Goal: Find specific page/section: Find specific page/section

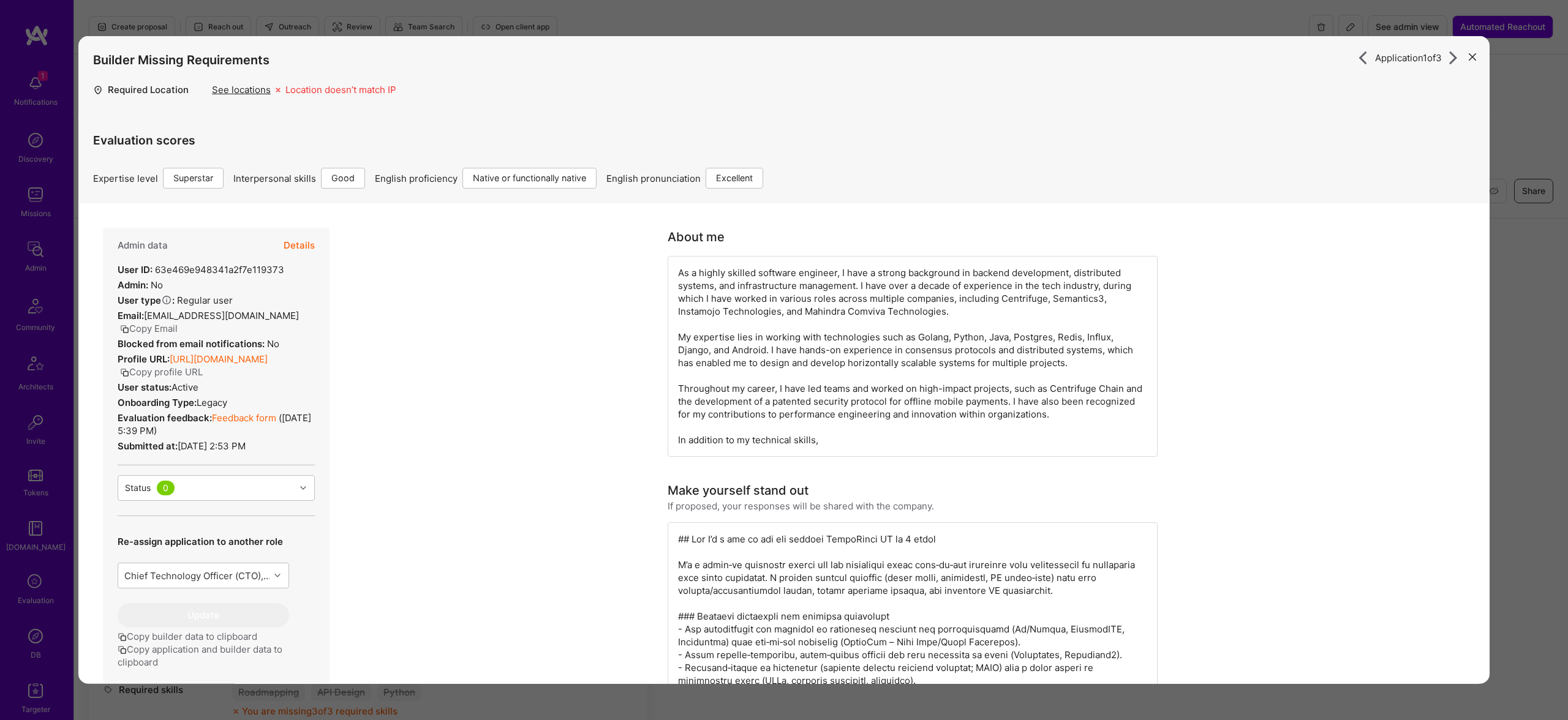
scroll to position [498, 0]
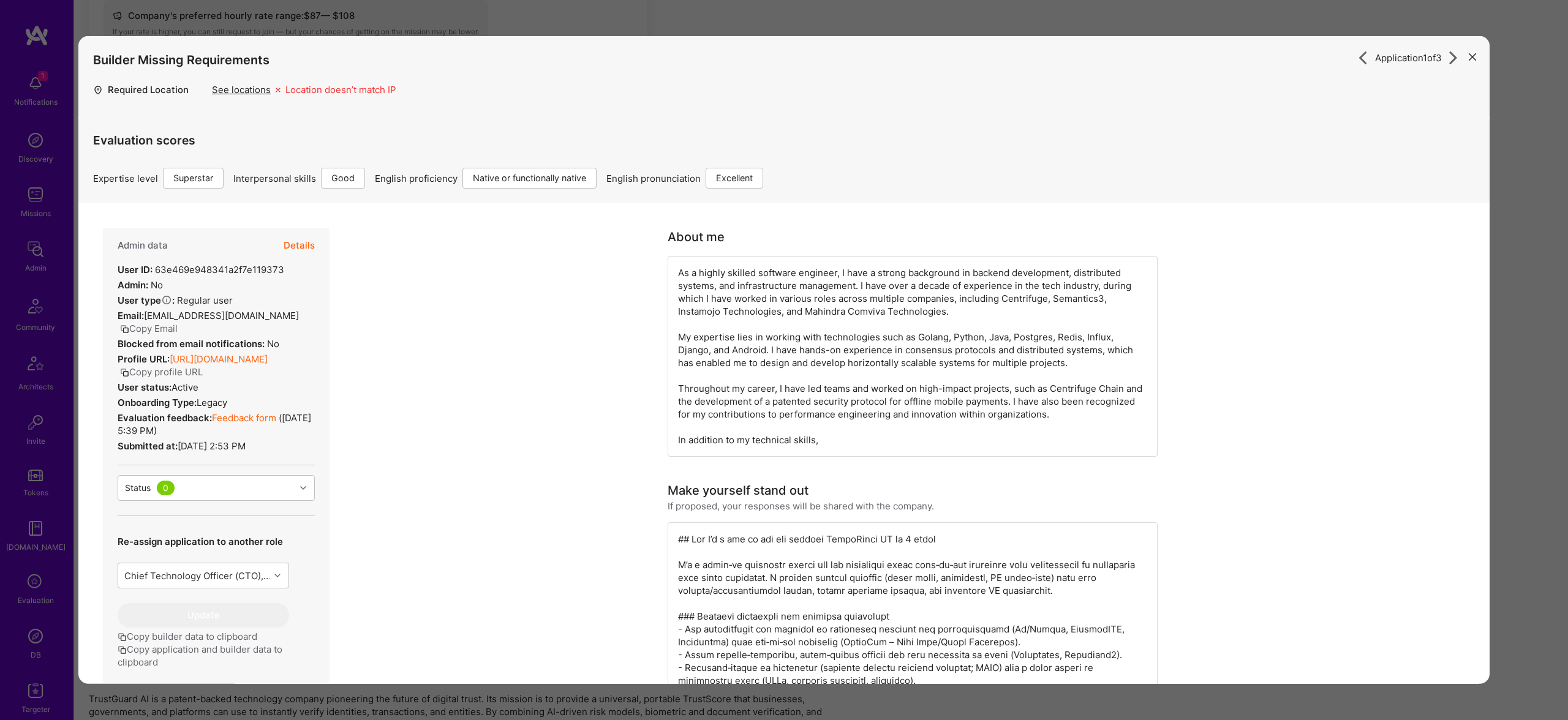
click at [39, 402] on div "Application 1 of 3 Builder Missing Requirements Required Location See locations…" at bounding box center [784, 360] width 1568 height 720
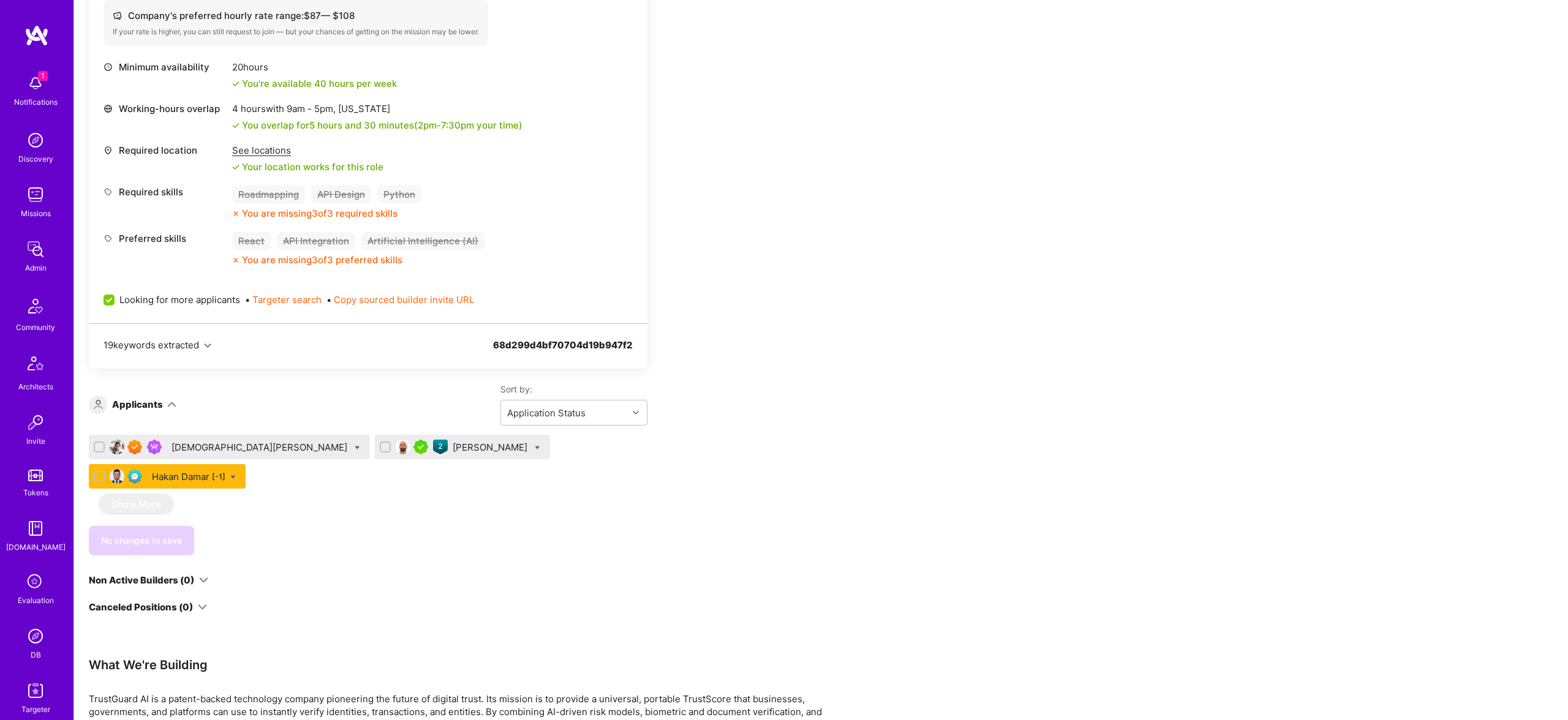
click at [22, 237] on link "Admin" at bounding box center [35, 255] width 76 height 38
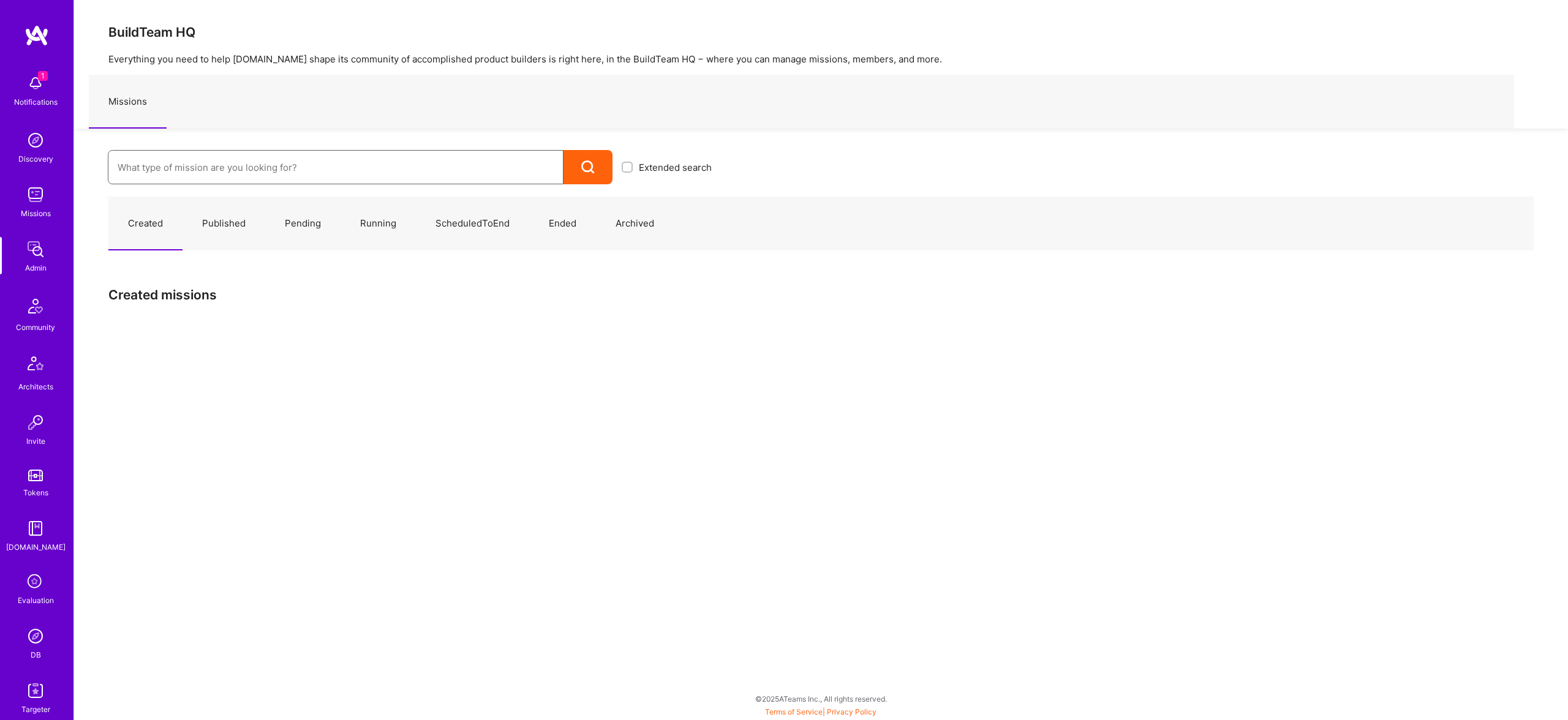
click at [263, 155] on input at bounding box center [336, 168] width 436 height 31
type input "UX"
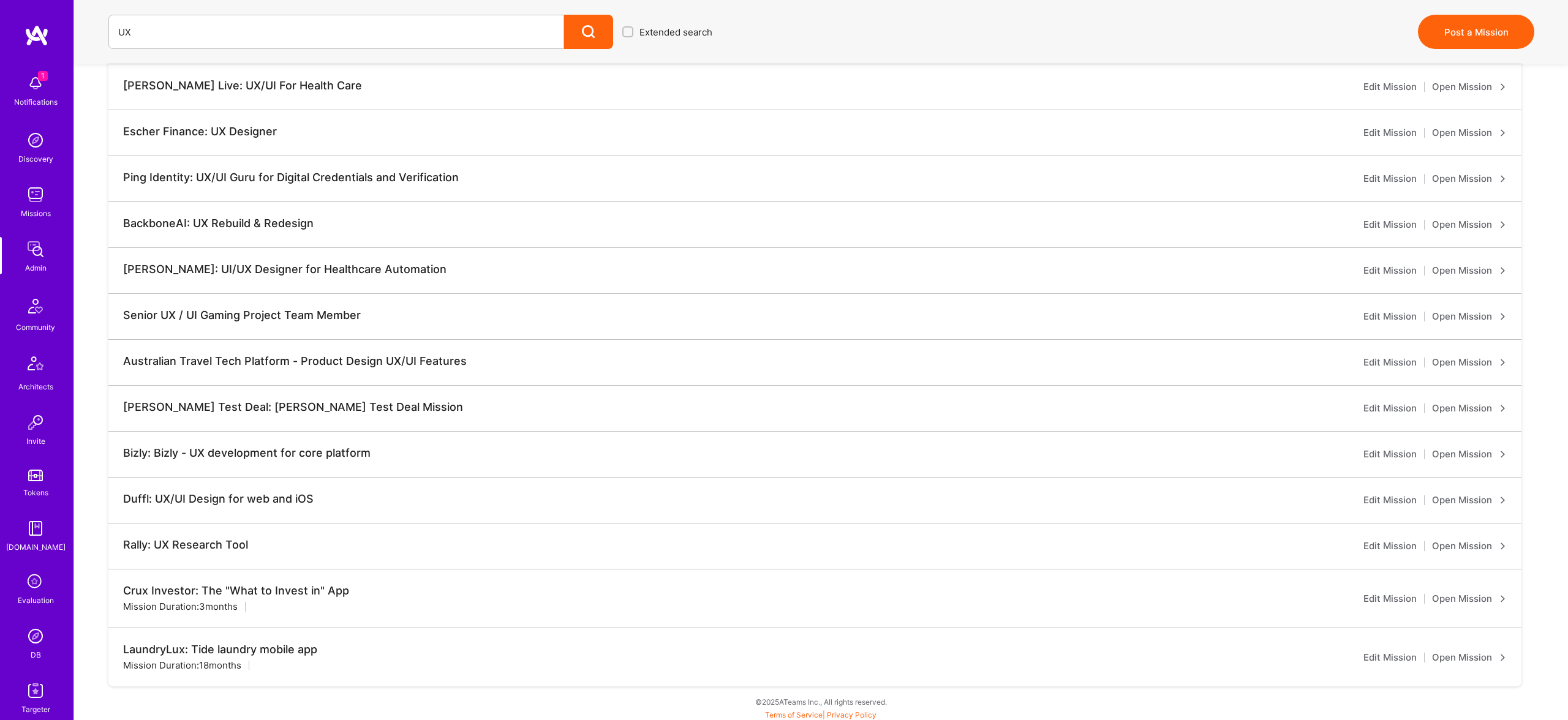
scroll to position [971, 0]
click at [271, 497] on div "Duffl: UX/UI Design for web and iOS" at bounding box center [218, 496] width 191 height 14
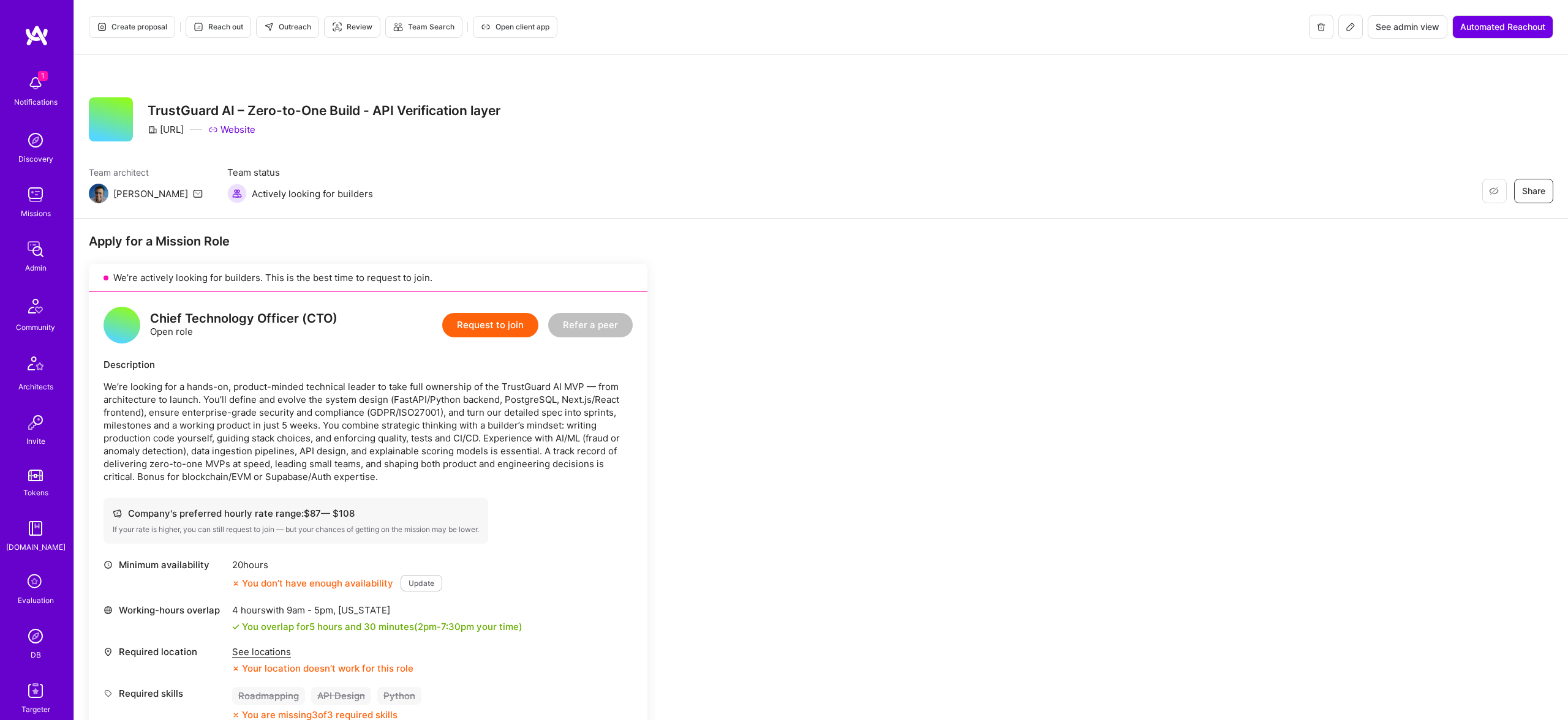
scroll to position [435, 0]
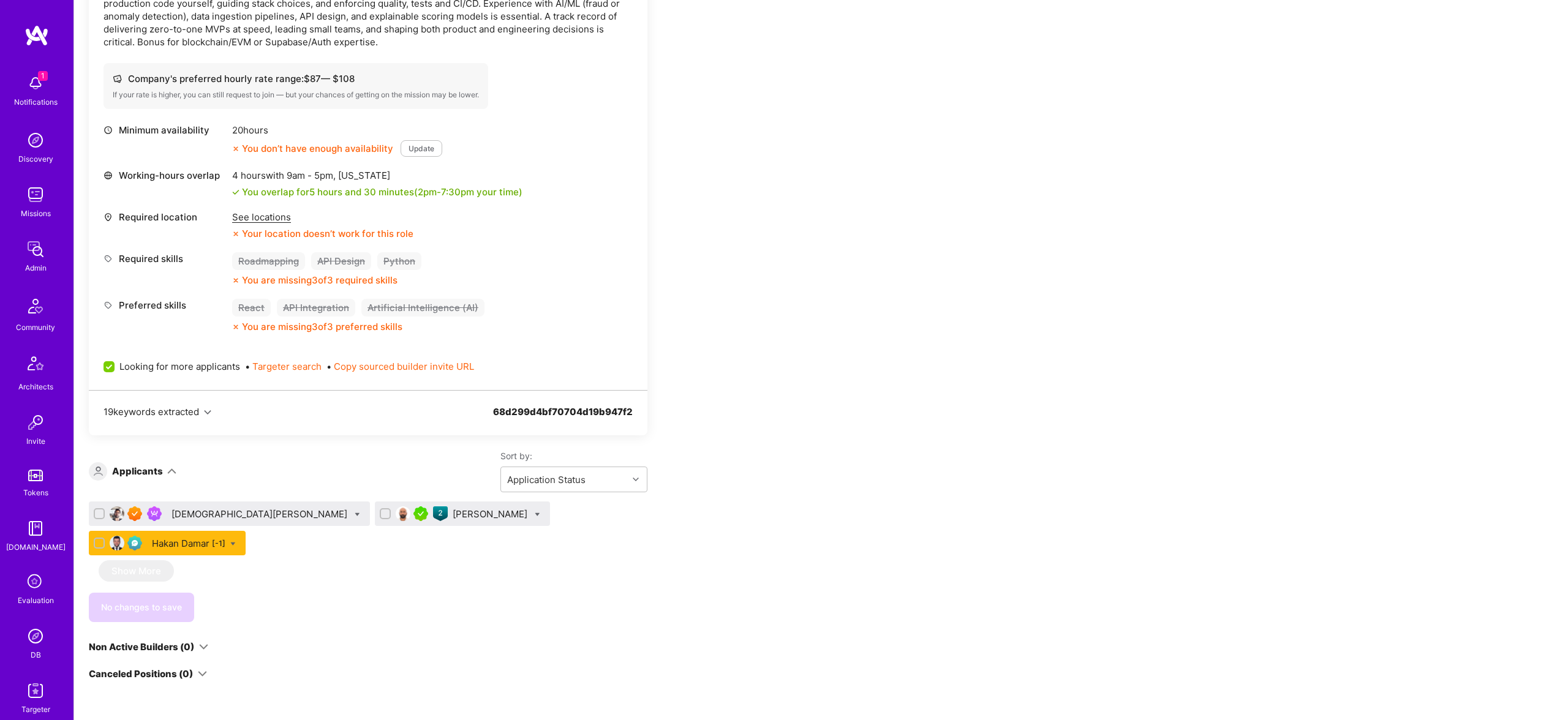
click at [535, 517] on icon at bounding box center [537, 515] width 6 height 6
checkbox input "true"
click at [406, 438] on div "We’re actively looking for builders. This is the best time to request to join. …" at bounding box center [368, 255] width 558 height 851
